Goal: Task Accomplishment & Management: Use online tool/utility

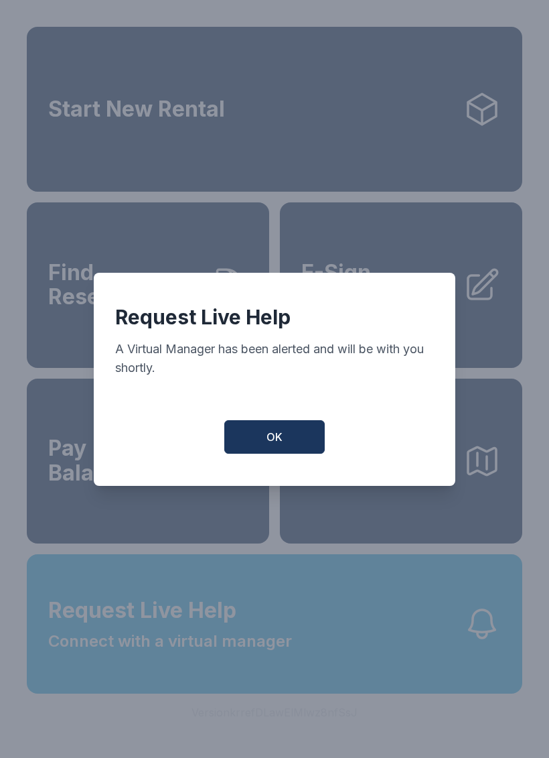
click at [300, 452] on button "OK" at bounding box center [274, 437] width 101 height 34
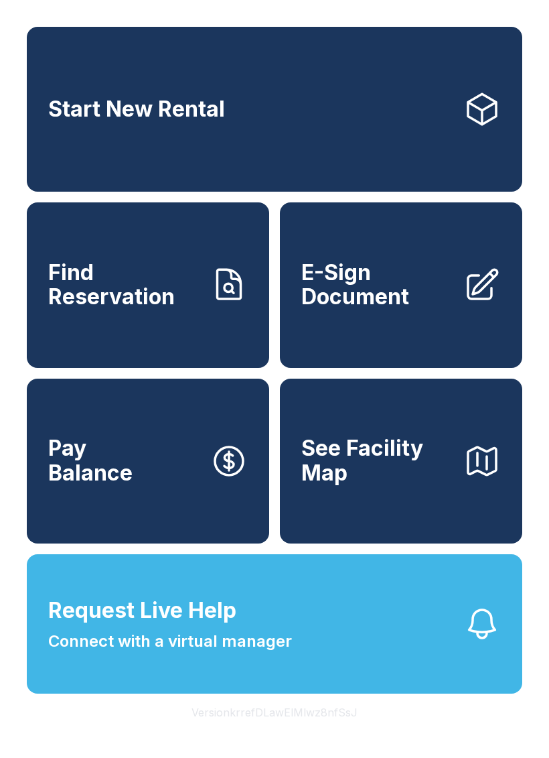
click at [387, 649] on button "Request Live Help Connect with a virtual manager" at bounding box center [275, 623] width 496 height 139
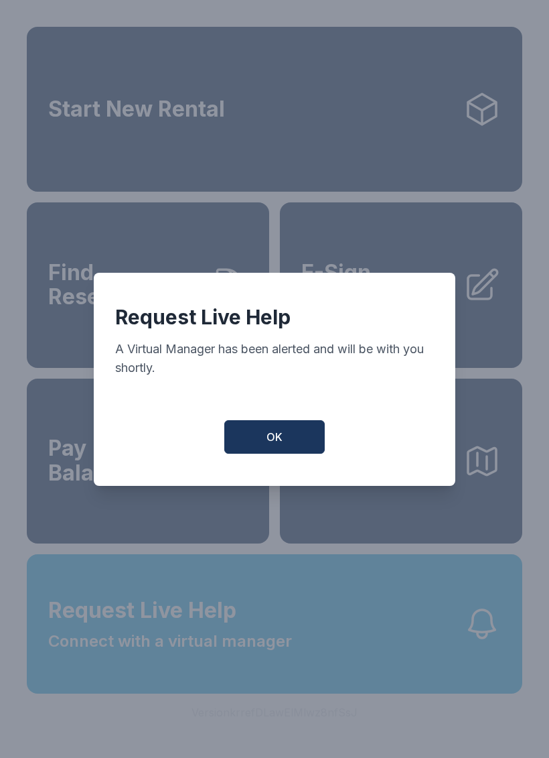
click at [299, 440] on button "OK" at bounding box center [274, 437] width 101 height 34
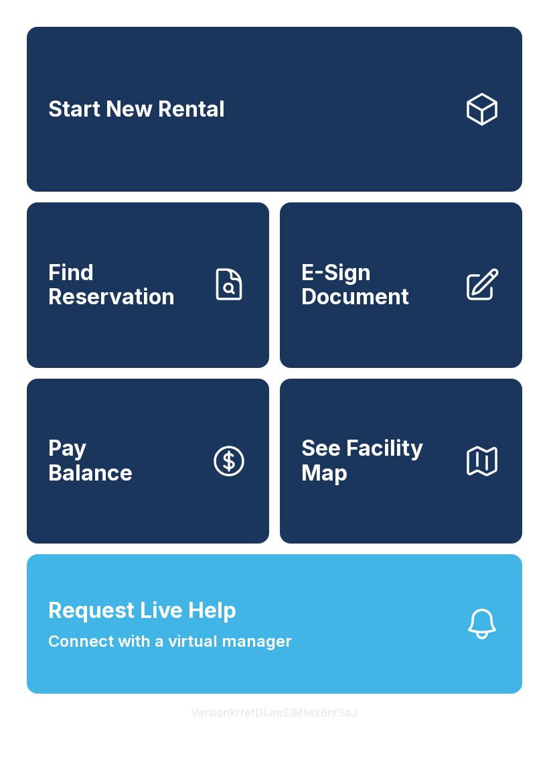
click at [449, 736] on div "Start New Rental Find Reservation E-Sign Document Pay Balance See Facility Map …" at bounding box center [274, 379] width 549 height 758
click at [427, 642] on button "Request Live Help Connect with a virtual manager" at bounding box center [275, 623] width 496 height 139
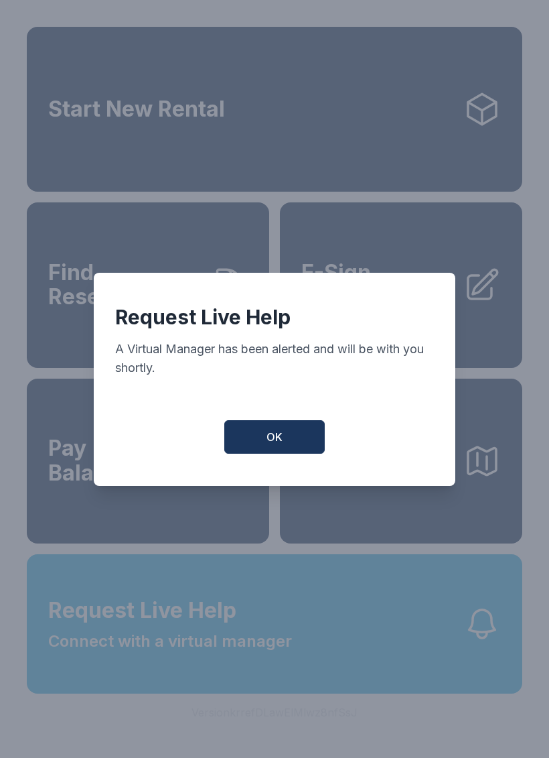
click at [267, 440] on span "OK" at bounding box center [275, 437] width 16 height 16
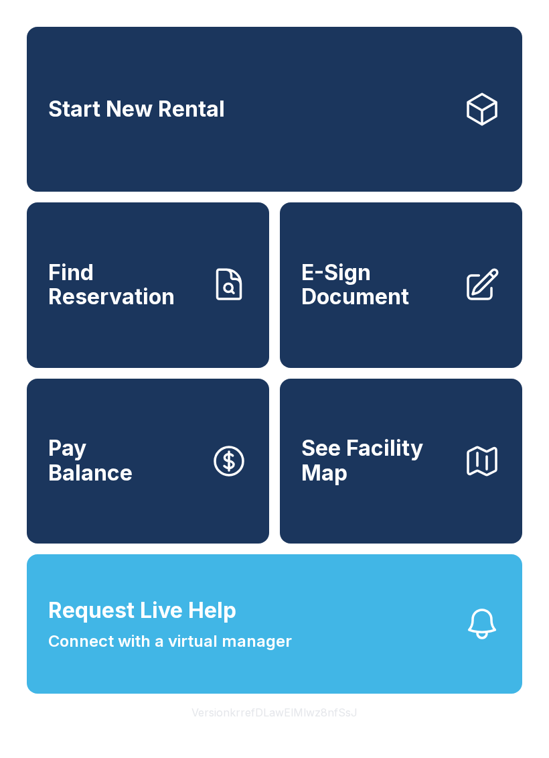
click at [182, 626] on span "Request Live Help" at bounding box center [142, 610] width 188 height 32
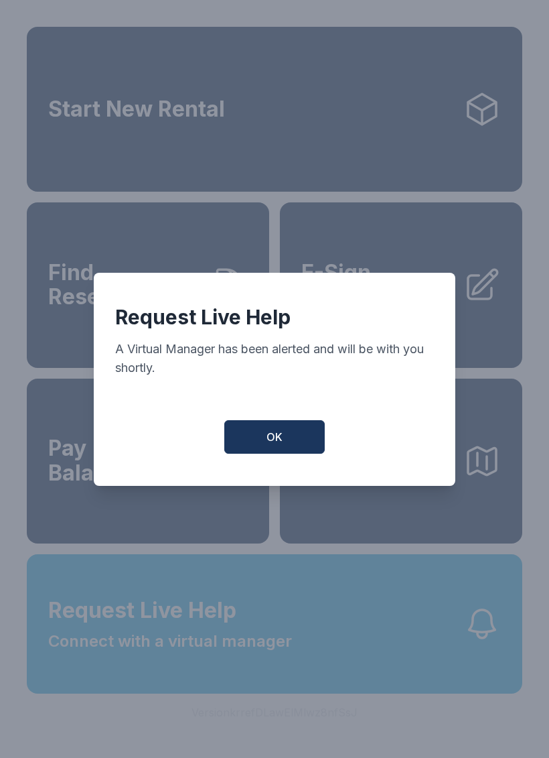
click at [283, 442] on button "OK" at bounding box center [274, 437] width 101 height 34
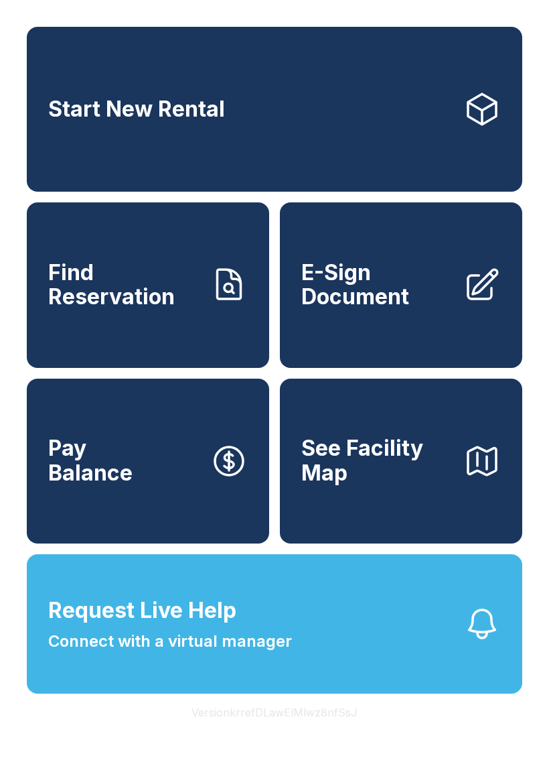
click at [360, 653] on button "Request Live Help Connect with a virtual manager" at bounding box center [275, 623] width 496 height 139
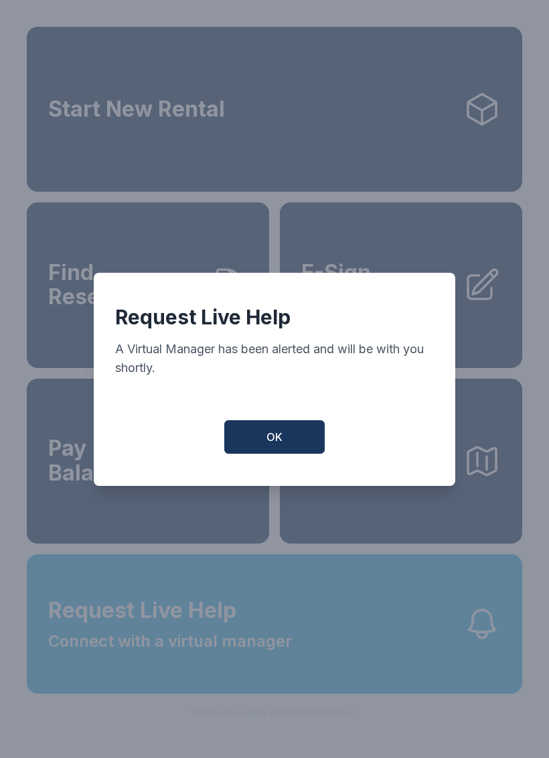
click at [280, 419] on div "Request Live Help A Virtual Manager has been alerted and will be with you short…" at bounding box center [275, 379] width 362 height 213
click at [284, 446] on button "OK" at bounding box center [274, 437] width 101 height 34
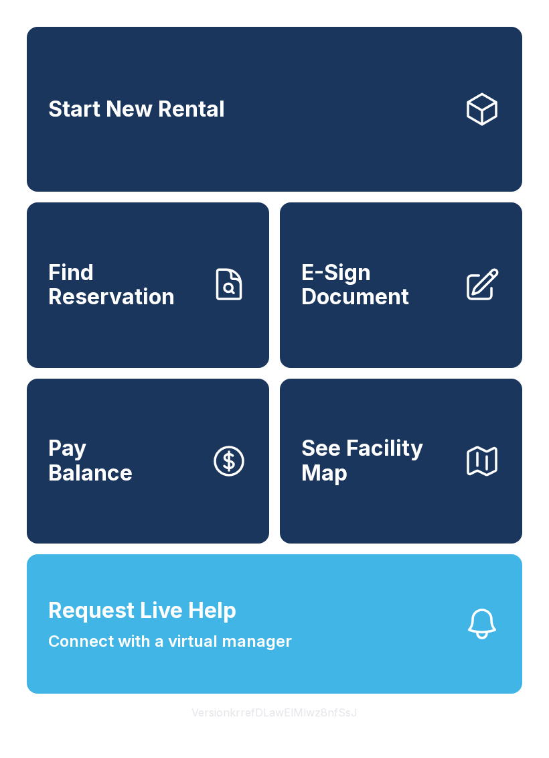
click at [373, 341] on link "E-Sign Document" at bounding box center [401, 284] width 243 height 165
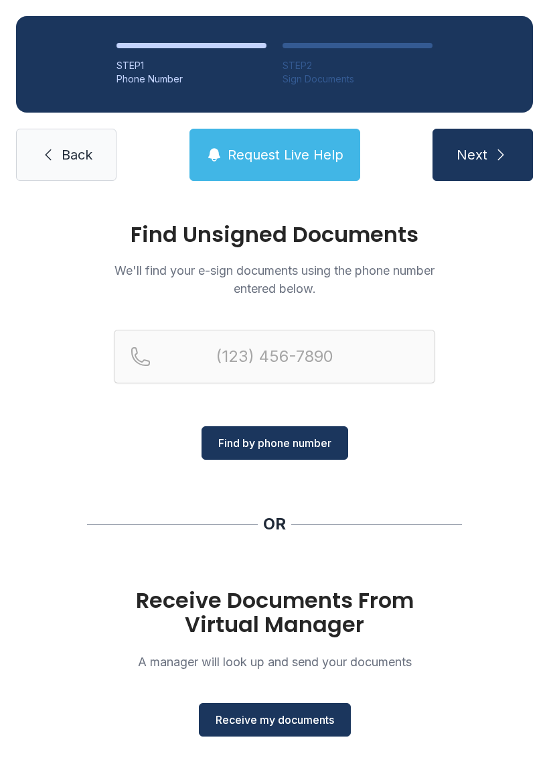
click at [282, 693] on div "Receive Documents From Virtual Manager A manager will look up and send your doc…" at bounding box center [275, 662] width 322 height 148
click at [286, 703] on button "Receive my documents" at bounding box center [275, 720] width 152 height 34
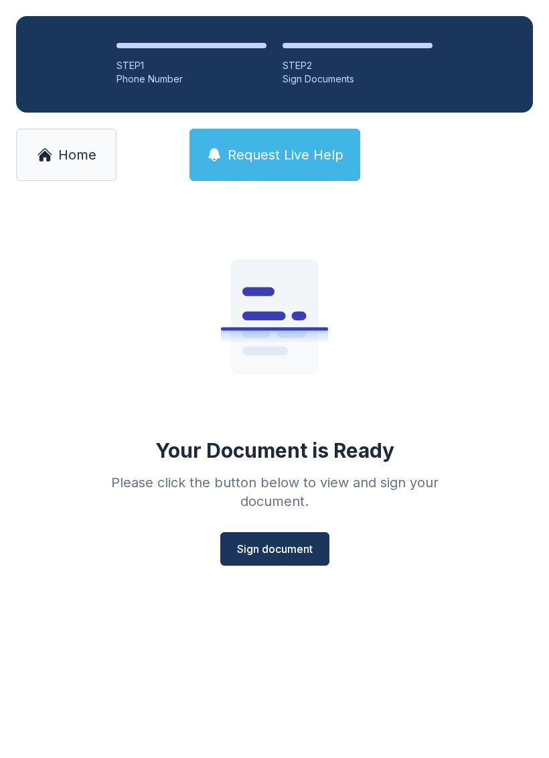
click at [271, 541] on span "Sign document" at bounding box center [275, 549] width 76 height 16
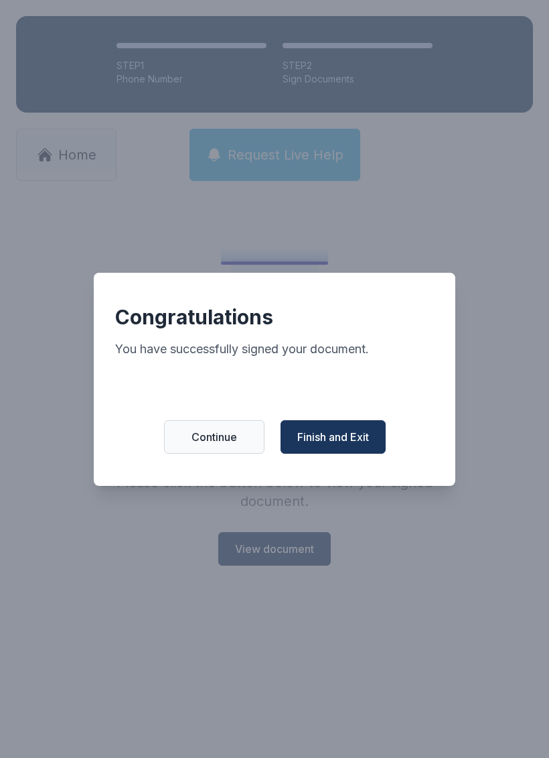
click at [320, 440] on span "Finish and Exit" at bounding box center [333, 437] width 72 height 16
